Goal: Information Seeking & Learning: Learn about a topic

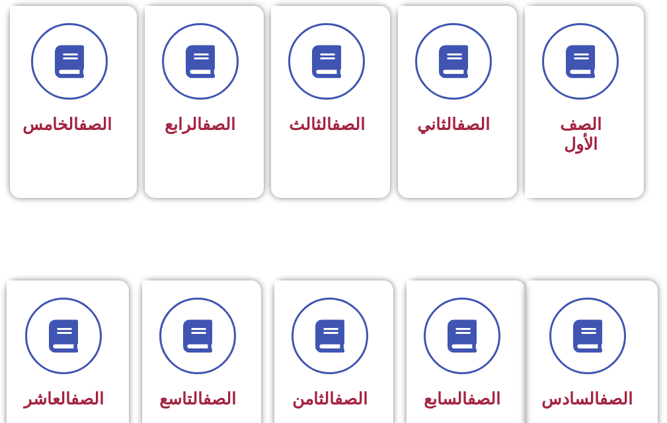
scroll to position [462, 0]
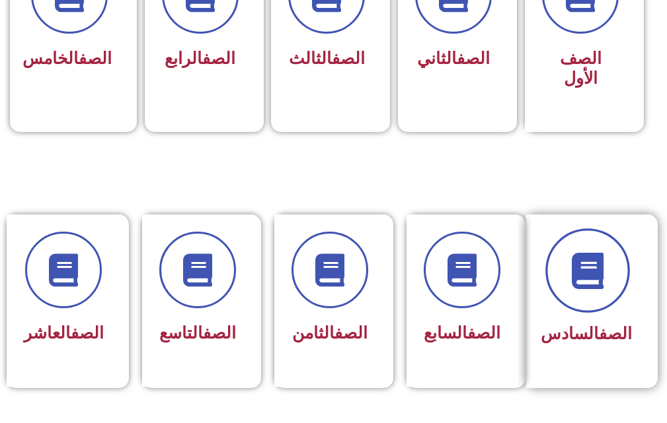
click at [299, 268] on icon at bounding box center [587, 271] width 36 height 36
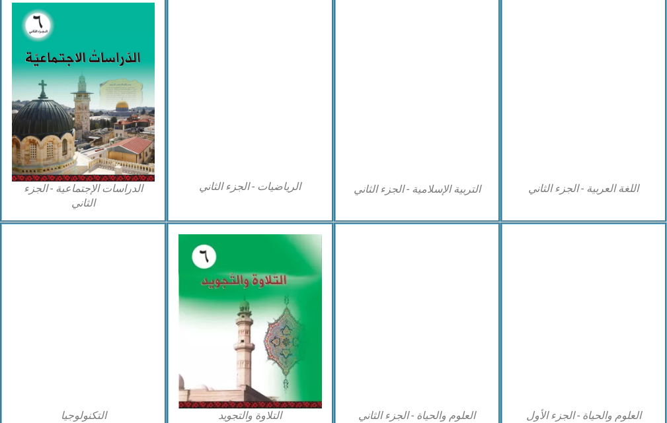
scroll to position [727, 0]
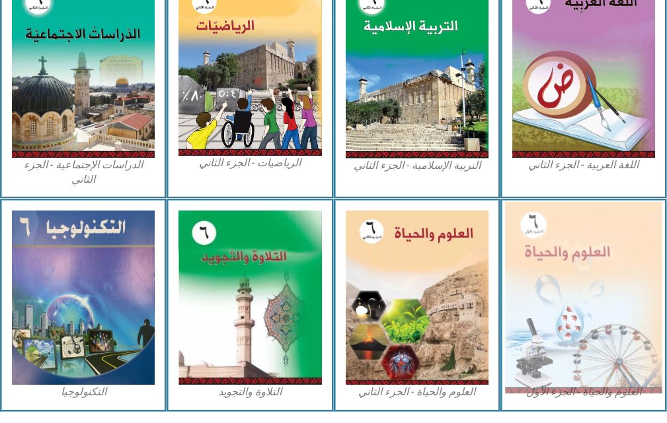
click at [601, 257] on img at bounding box center [583, 298] width 157 height 192
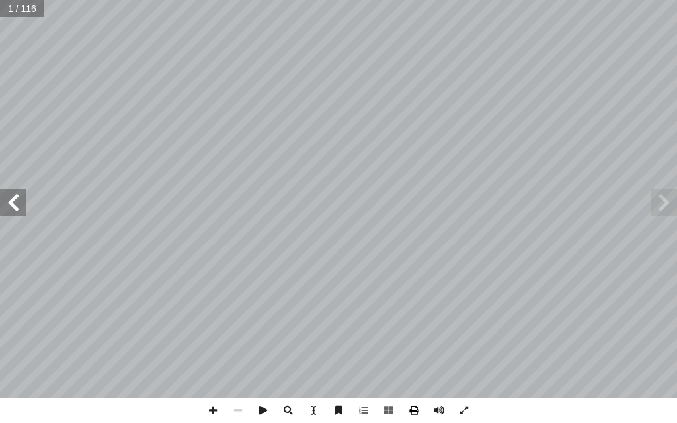
click at [412, 409] on span at bounding box center [413, 410] width 25 height 25
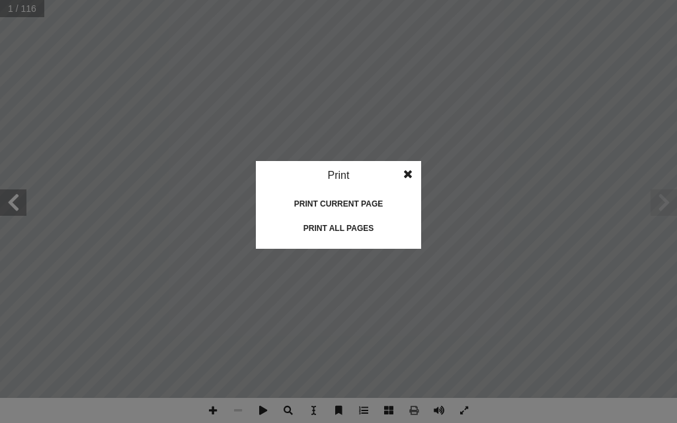
click at [366, 199] on div "Print current page" at bounding box center [338, 204] width 132 height 21
click at [406, 168] on span at bounding box center [408, 174] width 24 height 26
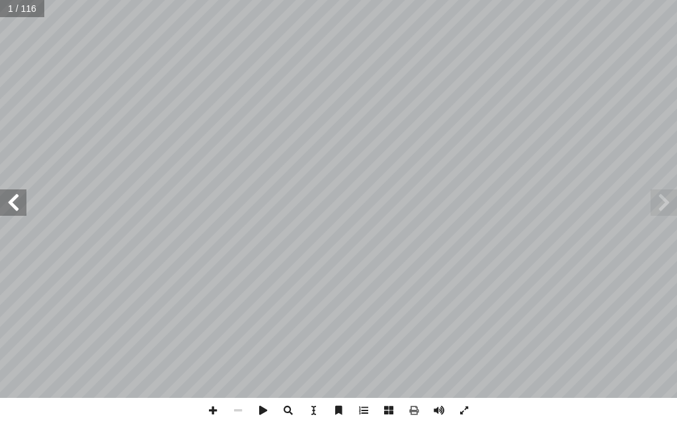
click at [9, 212] on span at bounding box center [13, 203] width 26 height 26
click at [22, 205] on span at bounding box center [13, 203] width 26 height 26
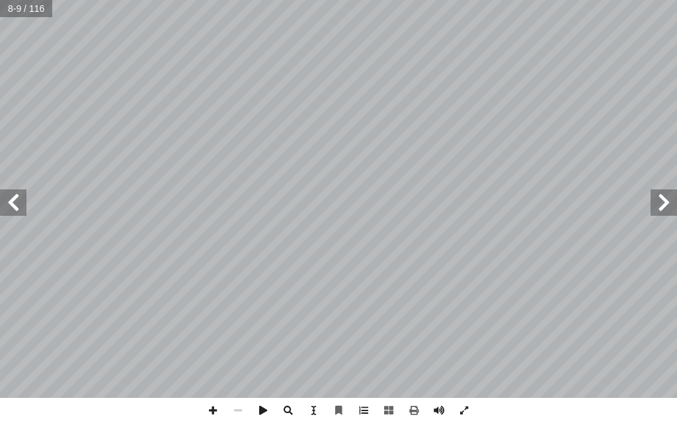
click at [22, 205] on span at bounding box center [13, 203] width 26 height 26
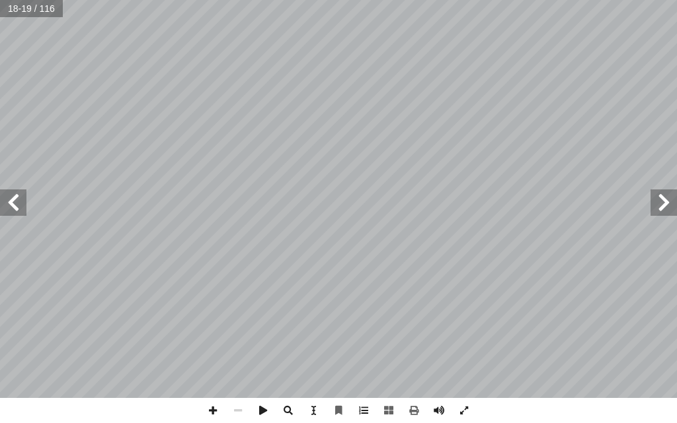
click at [22, 205] on span at bounding box center [13, 203] width 26 height 26
click at [676, 208] on span at bounding box center [663, 203] width 26 height 26
click at [20, 204] on span at bounding box center [13, 203] width 26 height 26
click at [13, 202] on span at bounding box center [13, 203] width 26 height 26
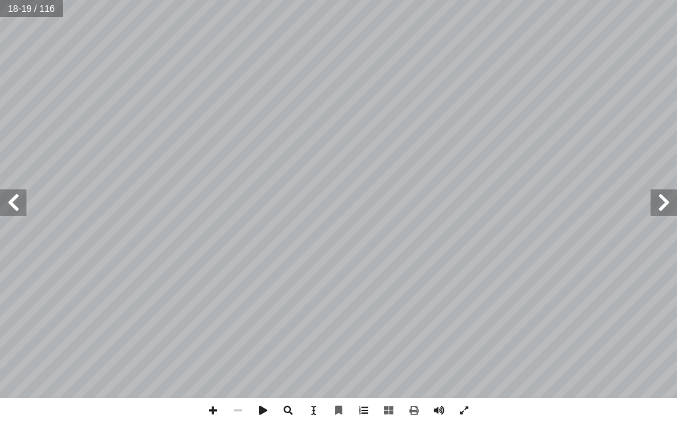
click at [13, 202] on span at bounding box center [13, 203] width 26 height 26
click at [415, 408] on span at bounding box center [413, 410] width 25 height 25
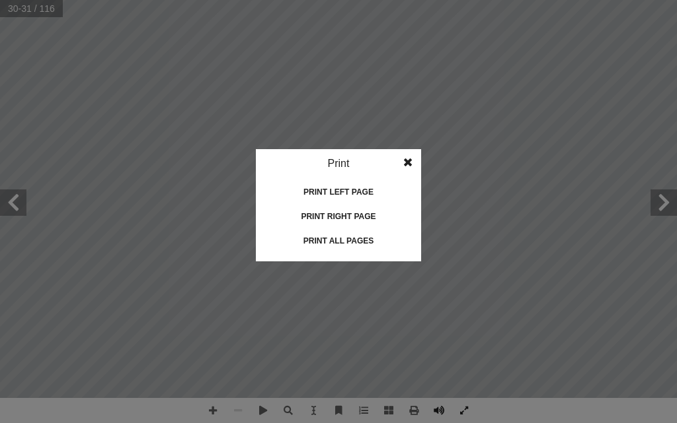
click at [359, 190] on div "Print left page" at bounding box center [338, 192] width 132 height 21
click at [411, 159] on span at bounding box center [408, 162] width 24 height 26
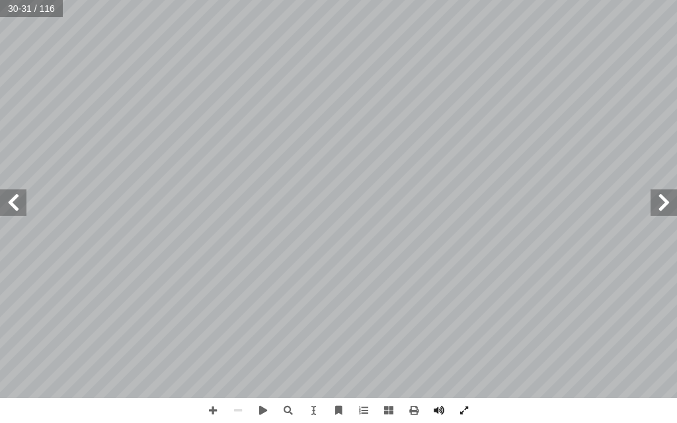
click at [657, 197] on span at bounding box center [663, 203] width 26 height 26
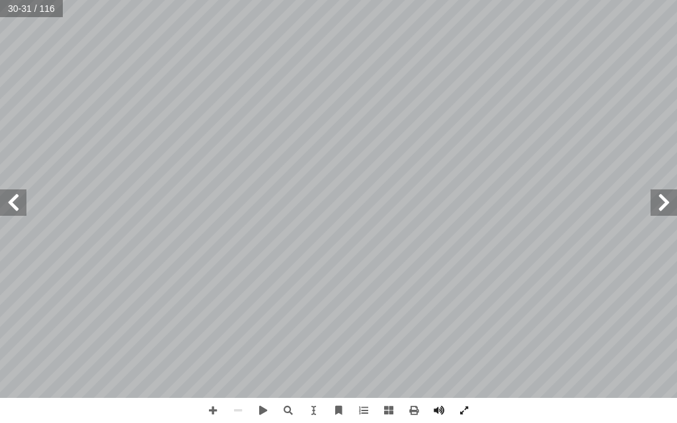
click at [657, 197] on span at bounding box center [663, 203] width 26 height 26
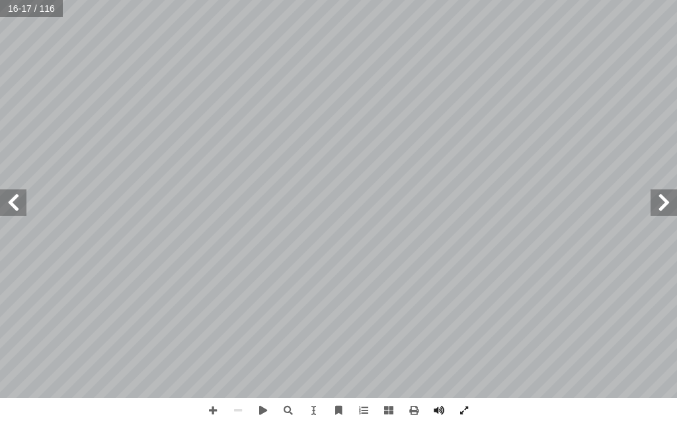
click at [12, 204] on span at bounding box center [13, 203] width 26 height 26
click at [414, 409] on span at bounding box center [413, 410] width 25 height 25
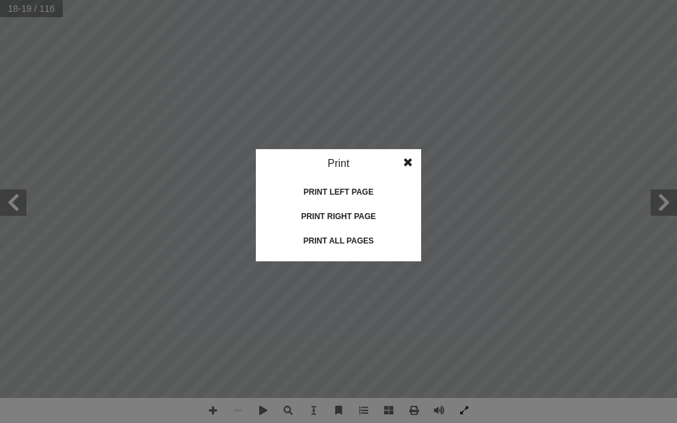
click at [351, 190] on div "Print left page" at bounding box center [338, 192] width 132 height 21
click at [404, 163] on span at bounding box center [408, 162] width 24 height 26
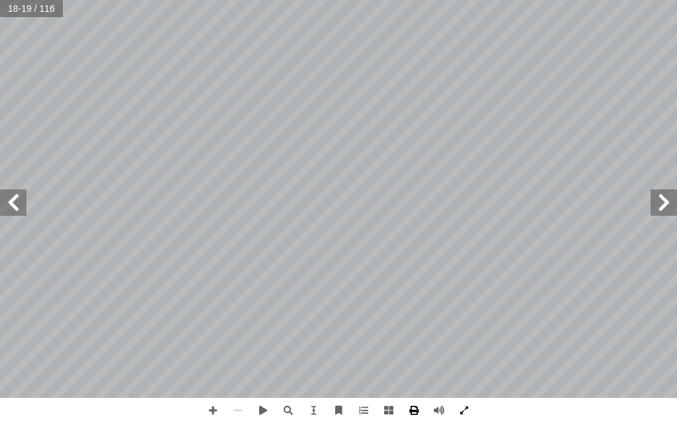
click at [416, 408] on span at bounding box center [413, 410] width 25 height 25
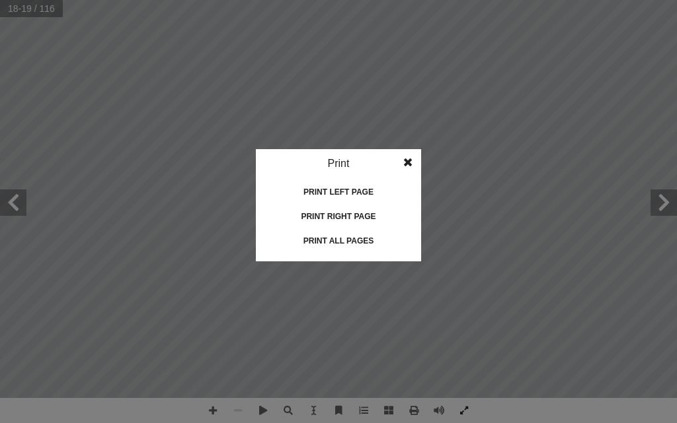
click at [339, 190] on div "Print left page" at bounding box center [338, 192] width 132 height 21
click at [406, 161] on span at bounding box center [408, 162] width 24 height 26
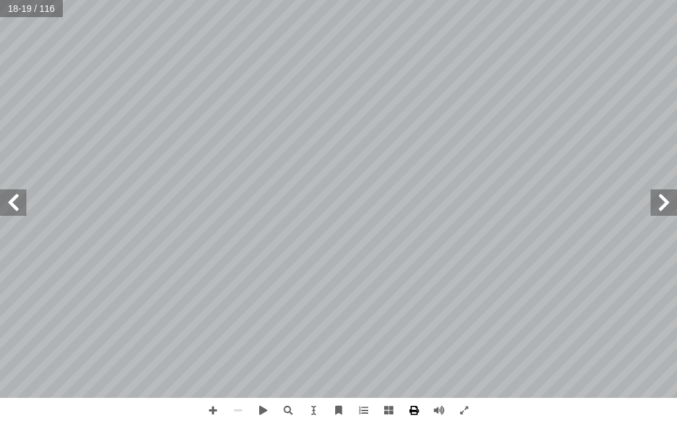
click at [410, 410] on span at bounding box center [413, 410] width 25 height 25
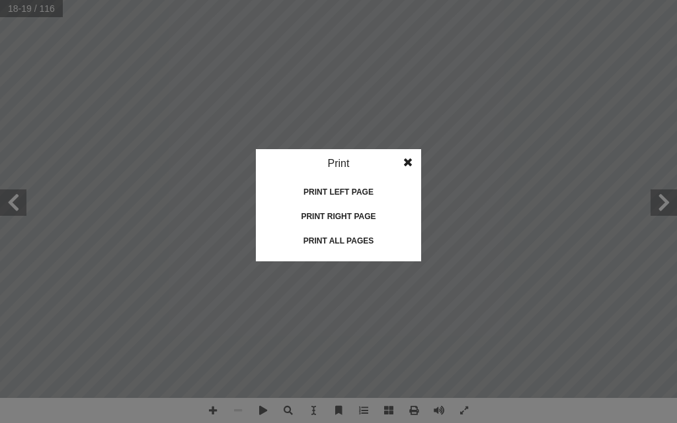
click at [359, 190] on div "Print left page" at bounding box center [338, 192] width 132 height 21
click at [405, 165] on span at bounding box center [408, 162] width 24 height 26
